Goal: Task Accomplishment & Management: Complete application form

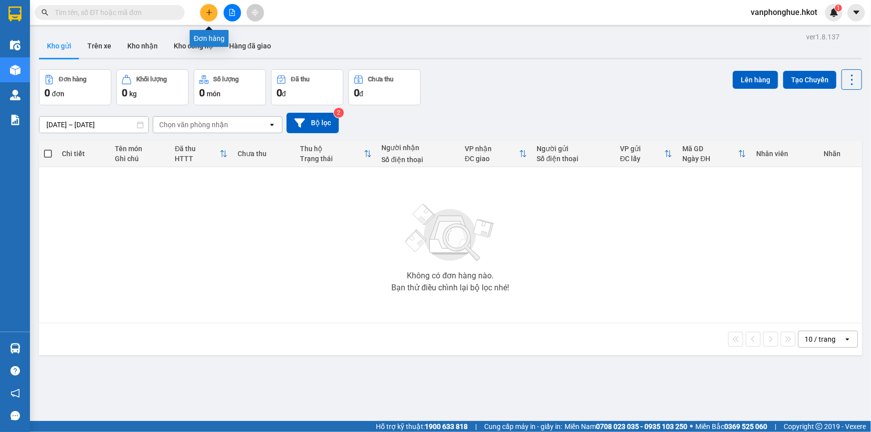
click at [205, 14] on button at bounding box center [208, 12] width 17 height 17
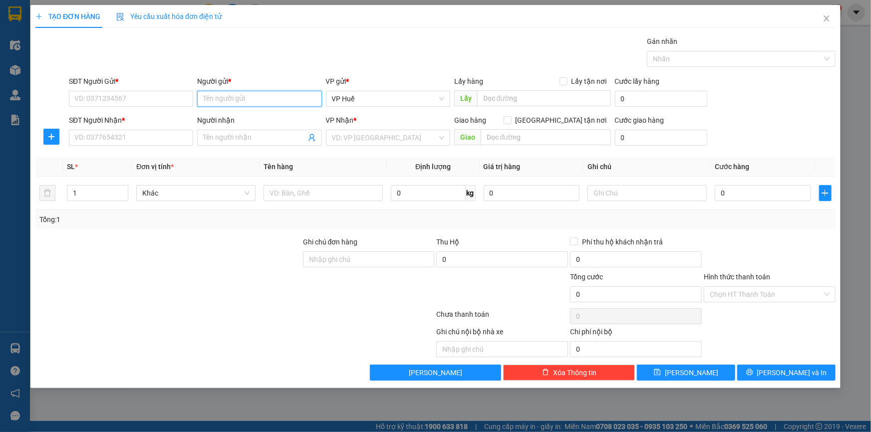
click at [240, 95] on input "Người gửi *" at bounding box center [259, 99] width 124 height 16
type input "chị [PERSON_NAME]"
click at [247, 123] on div "CHỊ LÊ - 0901215913" at bounding box center [259, 118] width 112 height 11
type input "0901215913"
type input "CHỊ [PERSON_NAME]"
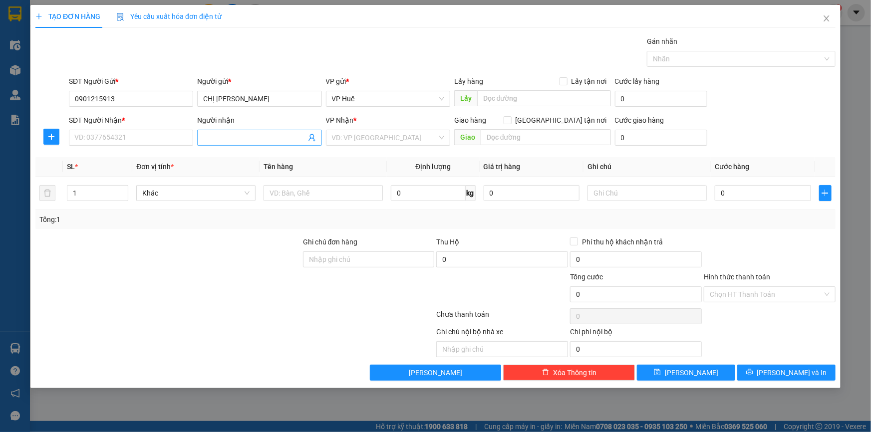
click at [243, 142] on input "Người nhận" at bounding box center [254, 137] width 102 height 11
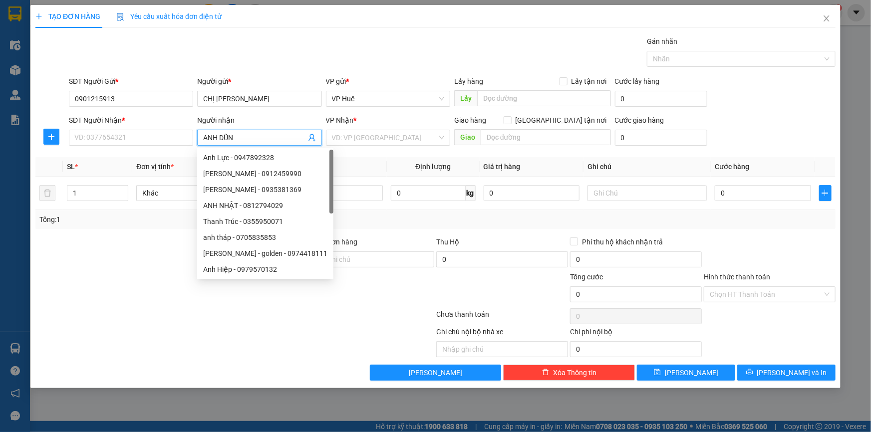
type input "ANH DŨNG"
click at [275, 193] on div "ANH DŨNG - 0906225588" at bounding box center [259, 189] width 112 height 11
type input "0906225588"
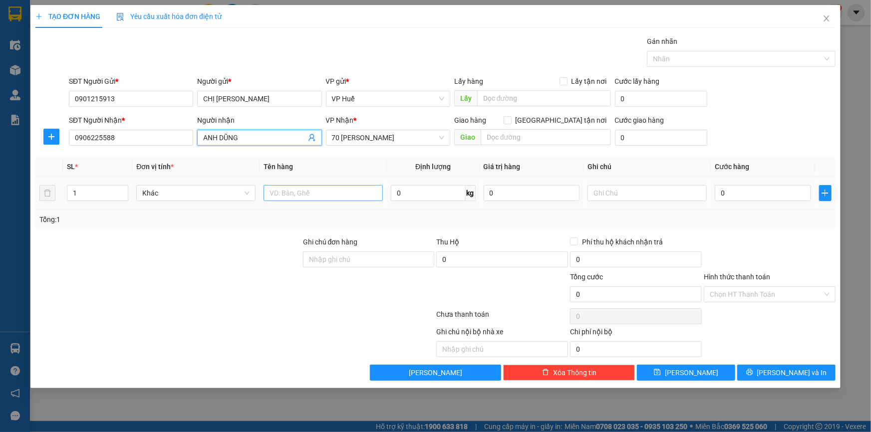
type input "ANH DŨNG"
click at [339, 196] on input "text" at bounding box center [322, 193] width 119 height 16
type input "A"
type input "ÁO"
click at [741, 194] on input "0" at bounding box center [763, 193] width 96 height 16
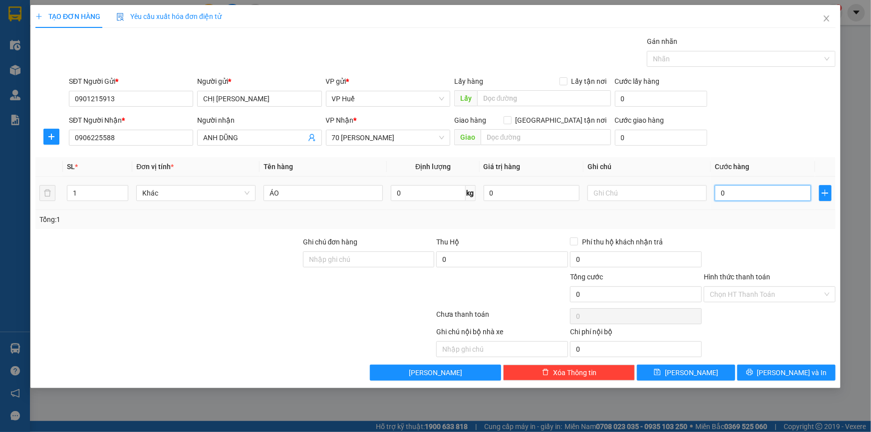
type input "05"
type input "5"
type input "050"
type input "50"
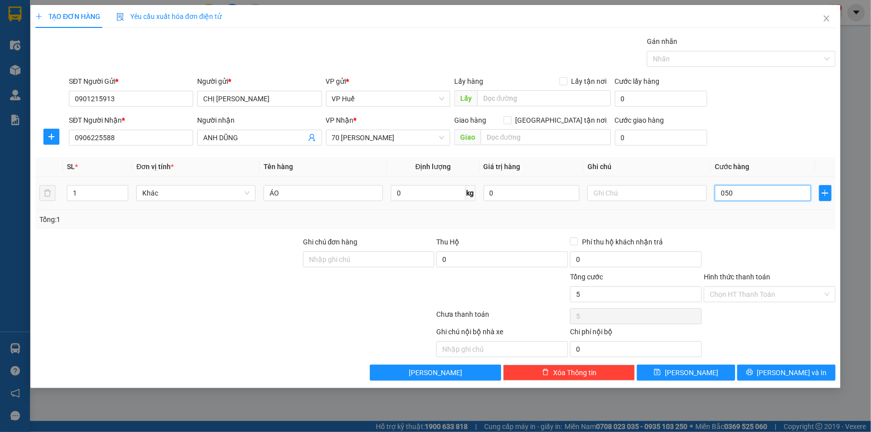
type input "50"
type input "0.500"
type input "500"
type input "05.000"
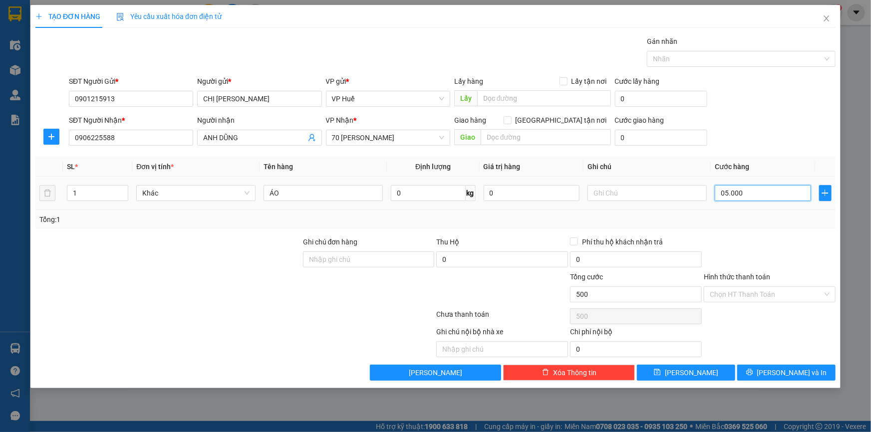
type input "5.000"
type input "050.000"
type input "50.000"
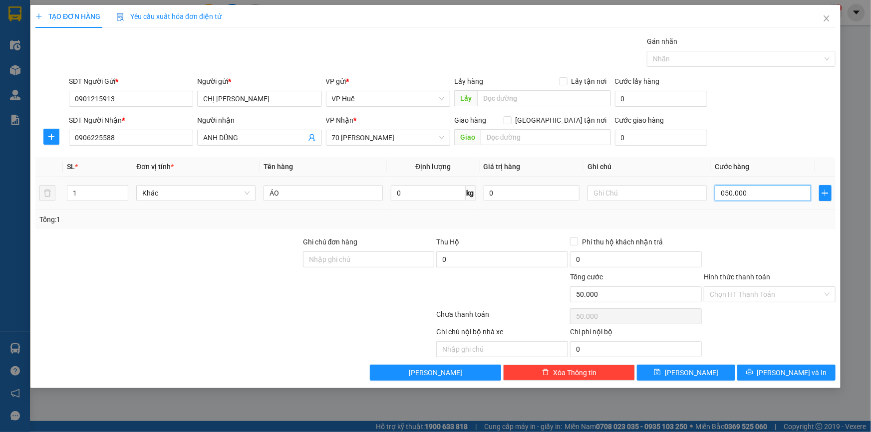
click at [722, 194] on input "050.000" at bounding box center [763, 193] width 96 height 16
click at [720, 193] on input "050.000" at bounding box center [763, 193] width 96 height 16
type input "50.000"
click at [758, 294] on input "Hình thức thanh toán" at bounding box center [766, 294] width 113 height 15
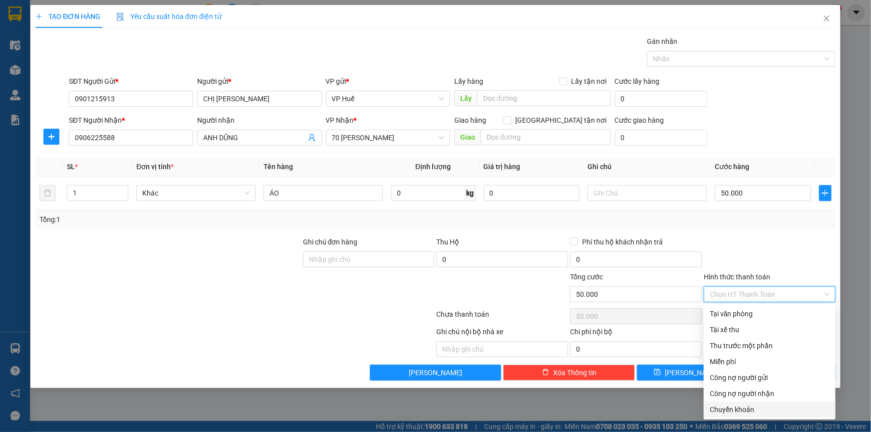
click at [743, 409] on div "Chuyển khoản" at bounding box center [770, 409] width 120 height 11
type input "0"
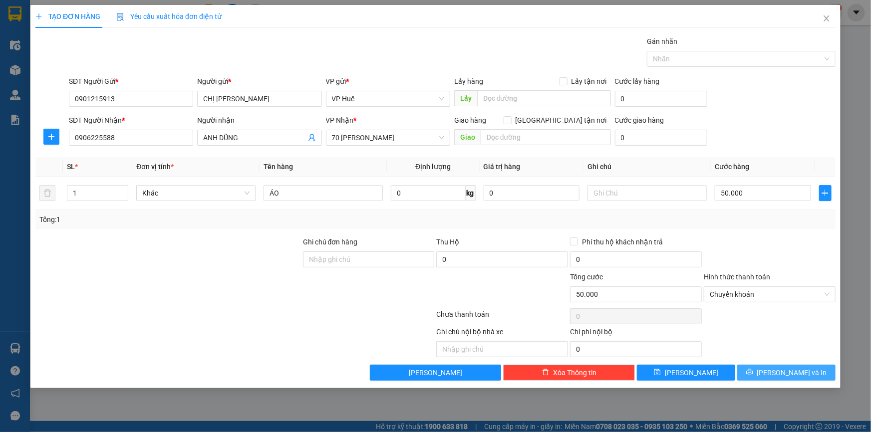
click at [803, 375] on span "[PERSON_NAME] và In" at bounding box center [792, 372] width 70 height 11
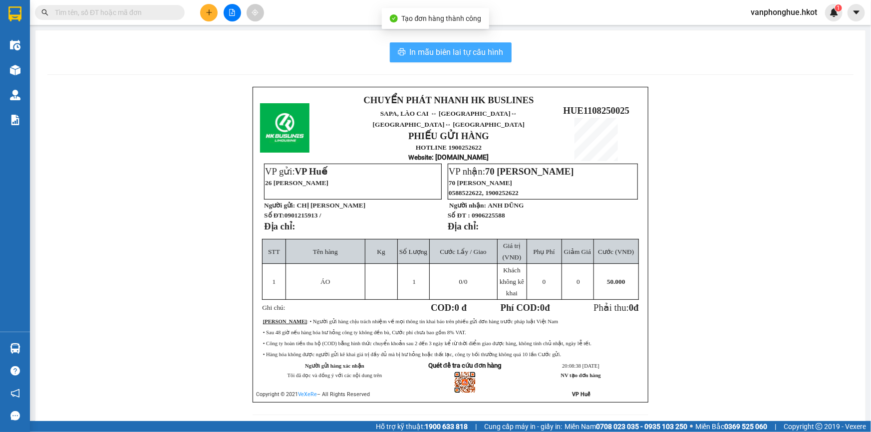
click at [461, 51] on span "In mẫu biên lai tự cấu hình" at bounding box center [457, 52] width 94 height 12
